Goal: Navigation & Orientation: Find specific page/section

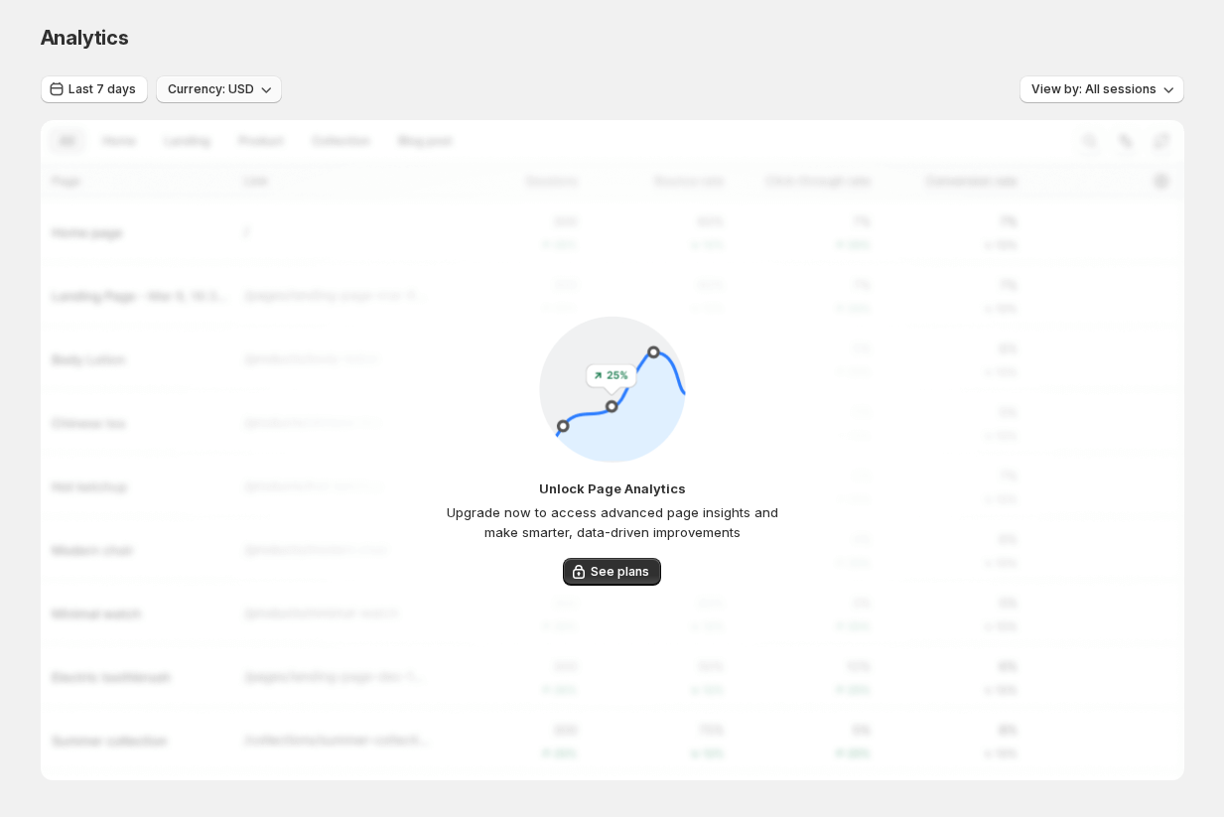
click at [213, 96] on span "Currency: USD" at bounding box center [211, 89] width 86 height 16
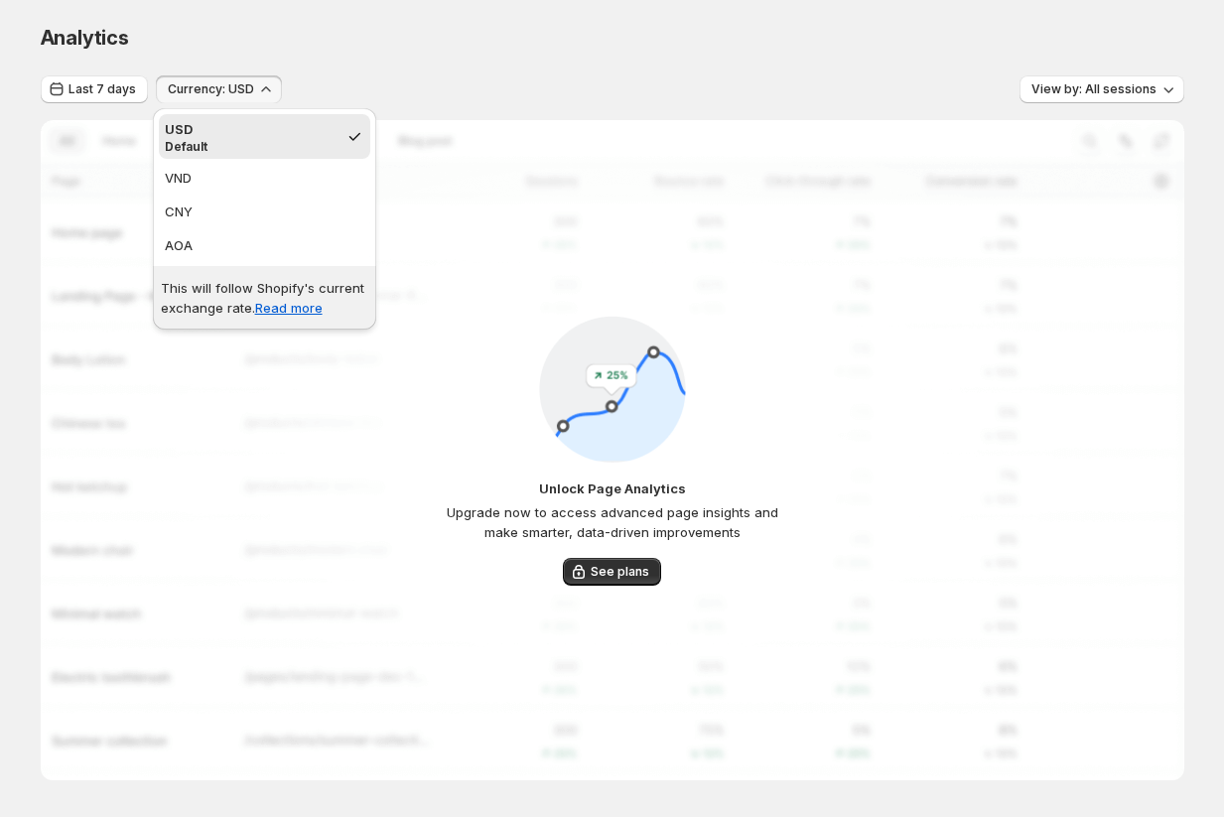
click at [35, 123] on div "Analytics. This page is ready Analytics Last 7 days Currency: USD View by: All …" at bounding box center [612, 443] width 1191 height 887
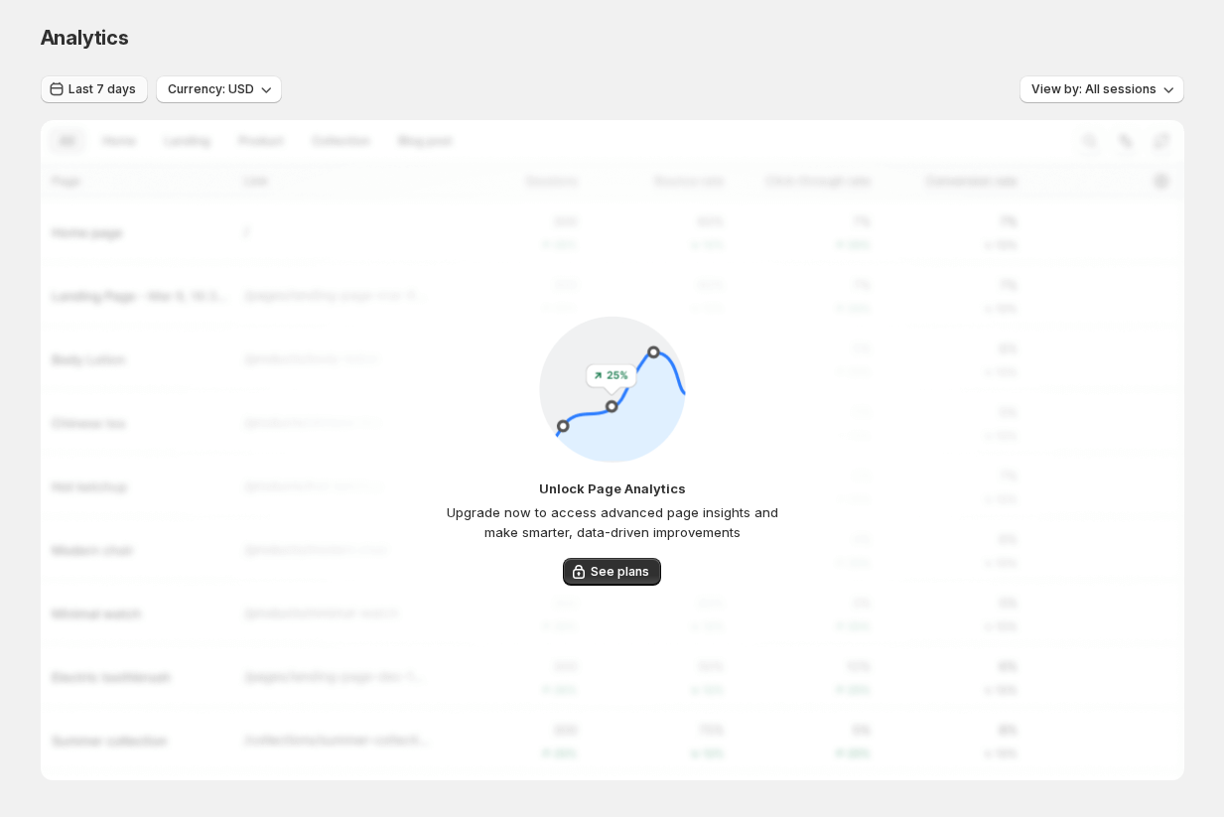
click at [74, 101] on button "Last 7 days" at bounding box center [94, 89] width 107 height 28
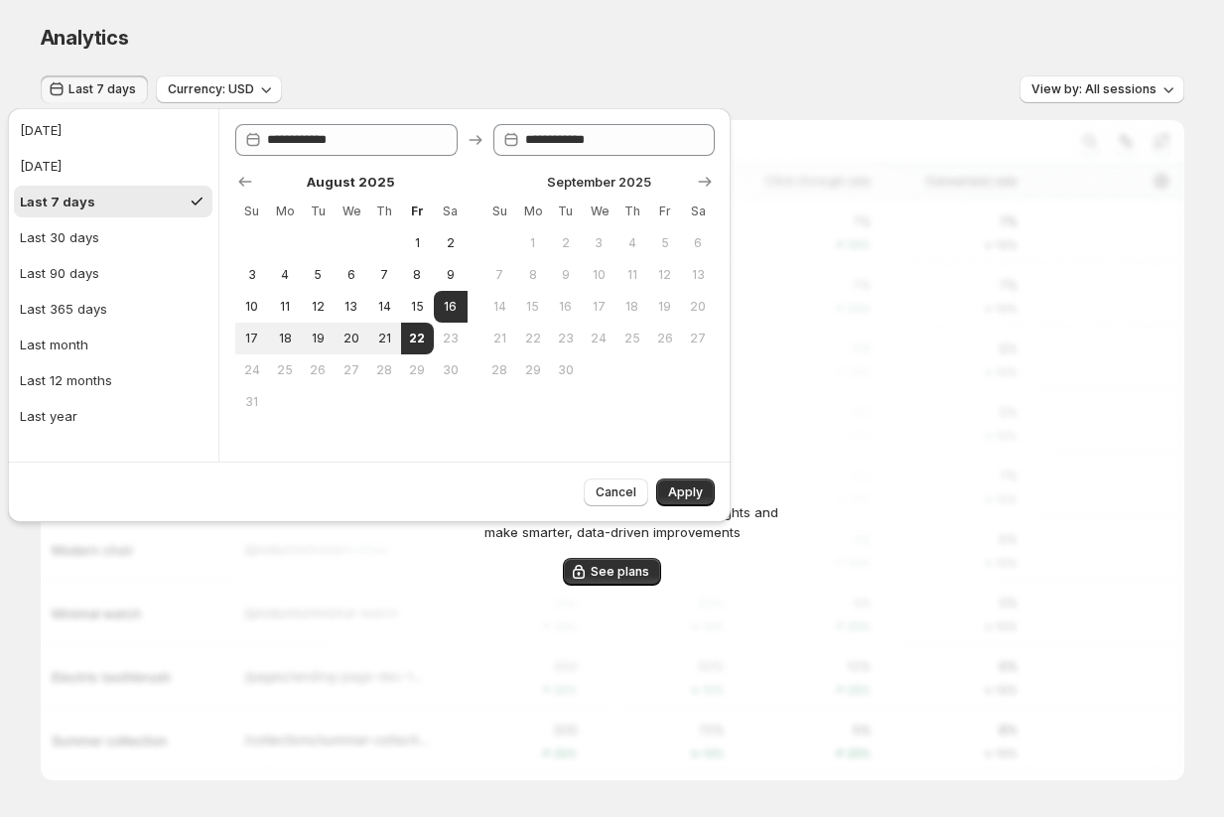
click at [17, 64] on div "Analytics. This page is ready Analytics Last 7 days Currency: USD View by: All …" at bounding box center [612, 443] width 1191 height 887
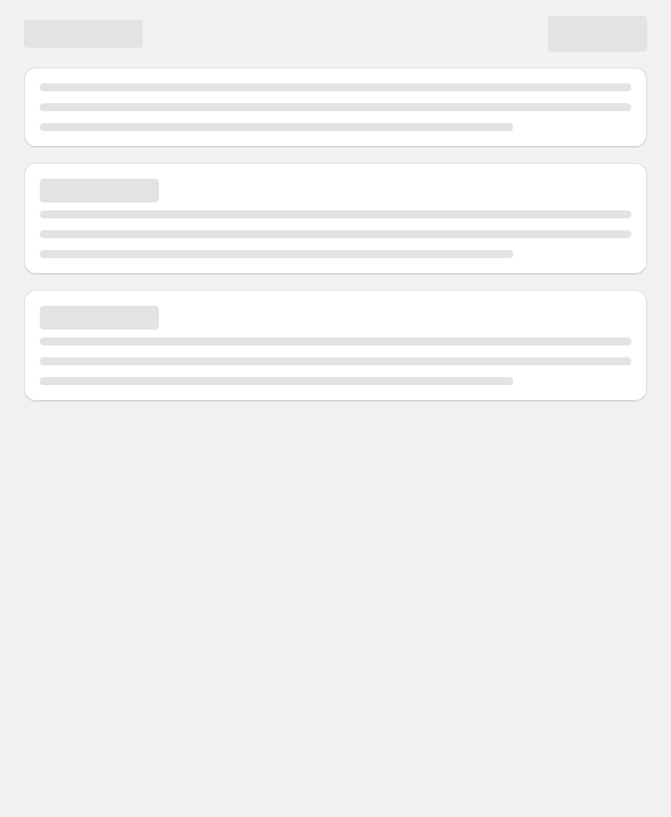
click at [466, 225] on div "Page loading" at bounding box center [336, 234] width 592 height 48
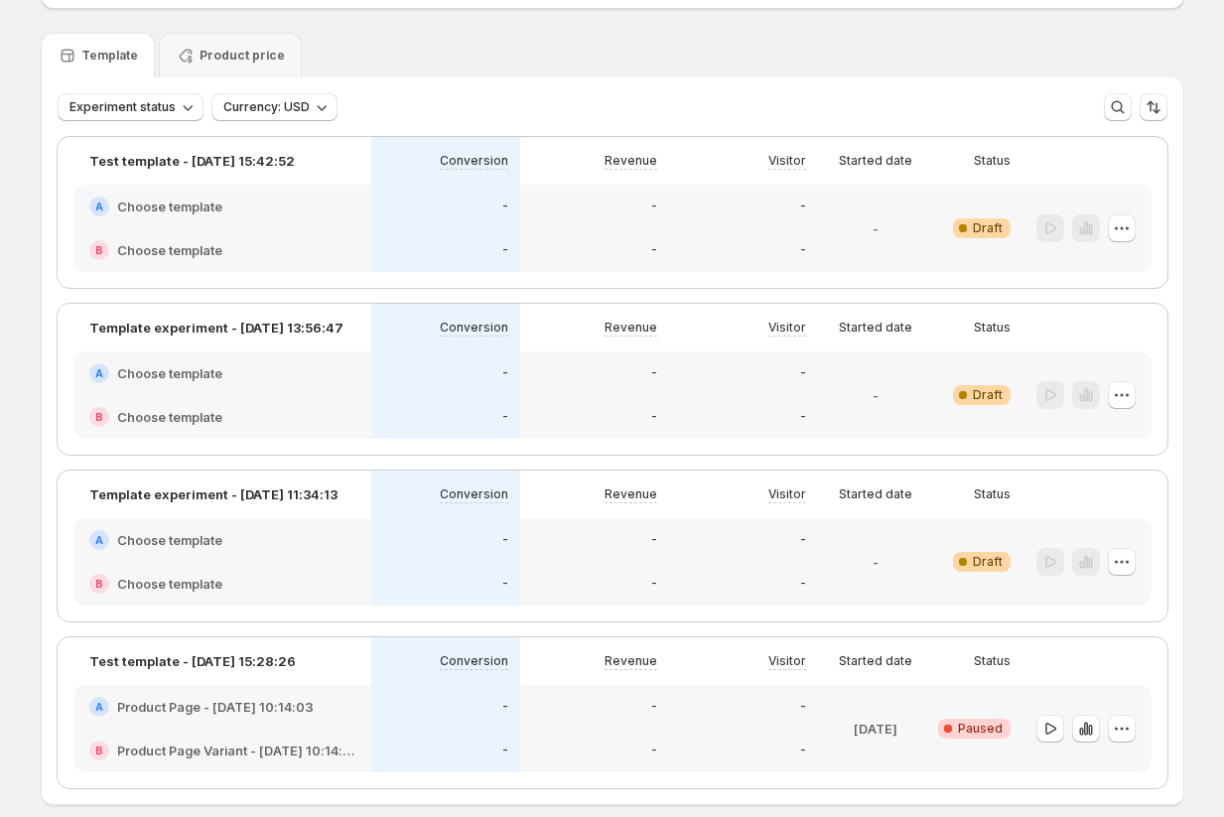
scroll to position [213, 0]
